Goal: Browse casually

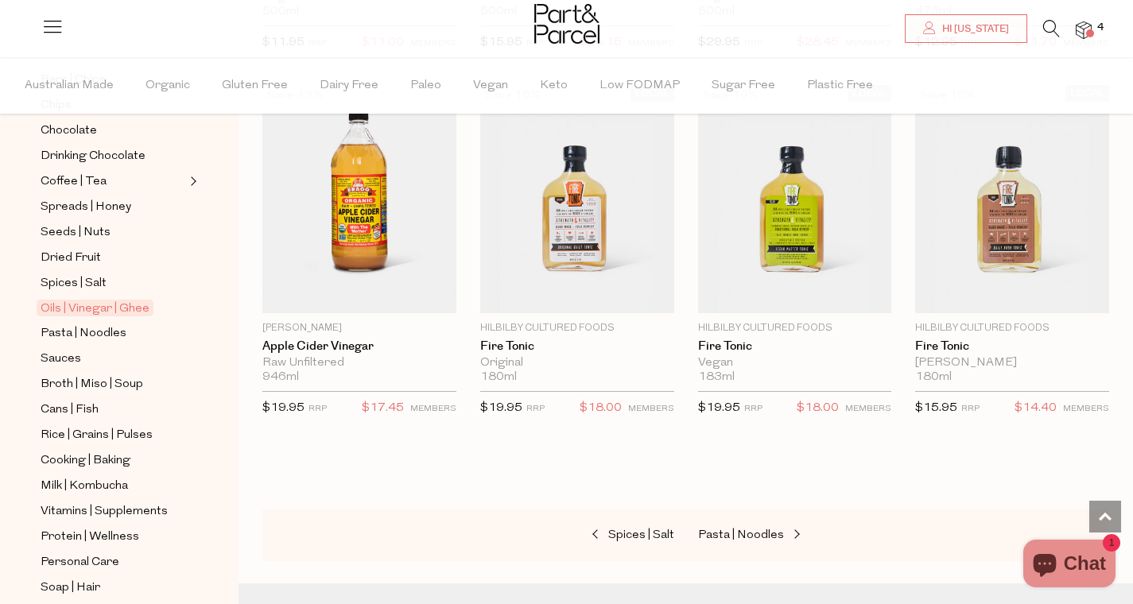
scroll to position [370, 0]
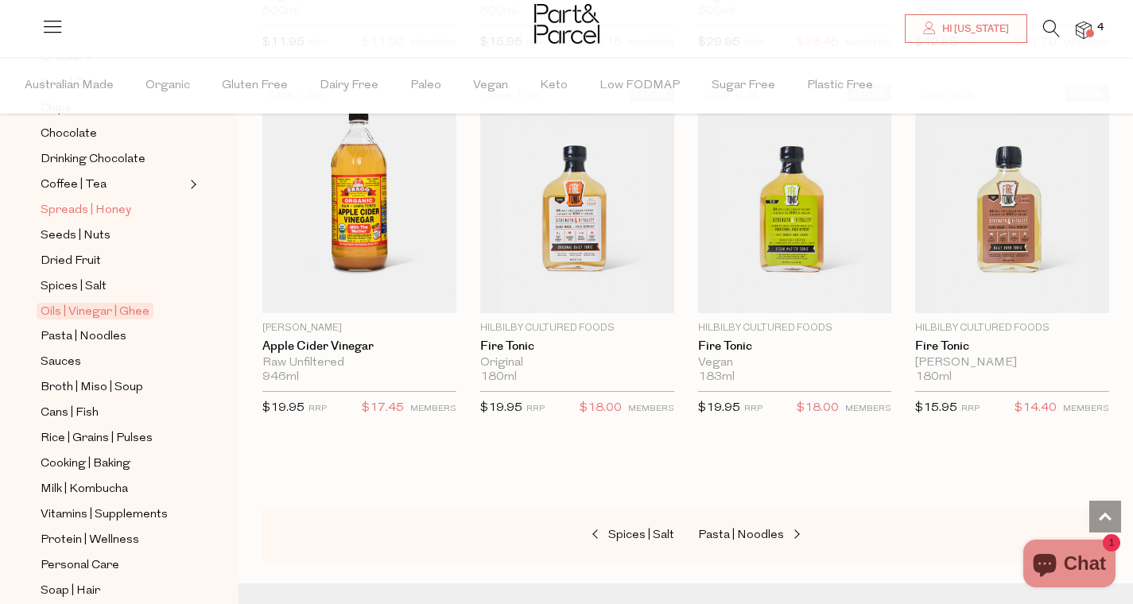
click at [72, 206] on span "Spreads | Honey" at bounding box center [86, 210] width 91 height 19
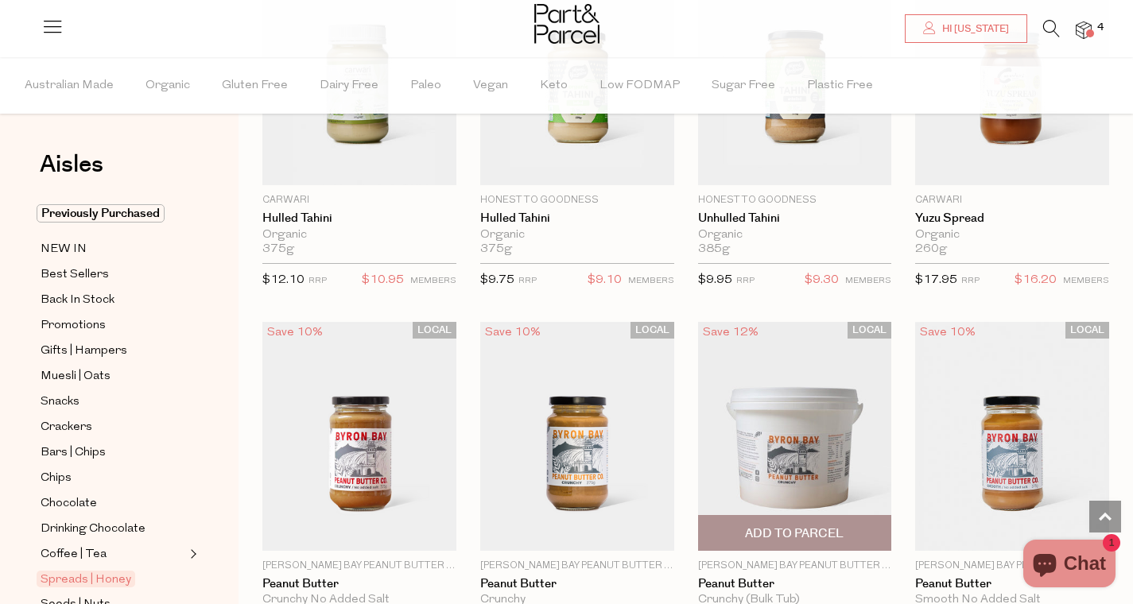
scroll to position [481, 0]
